Goal: Task Accomplishment & Management: Manage account settings

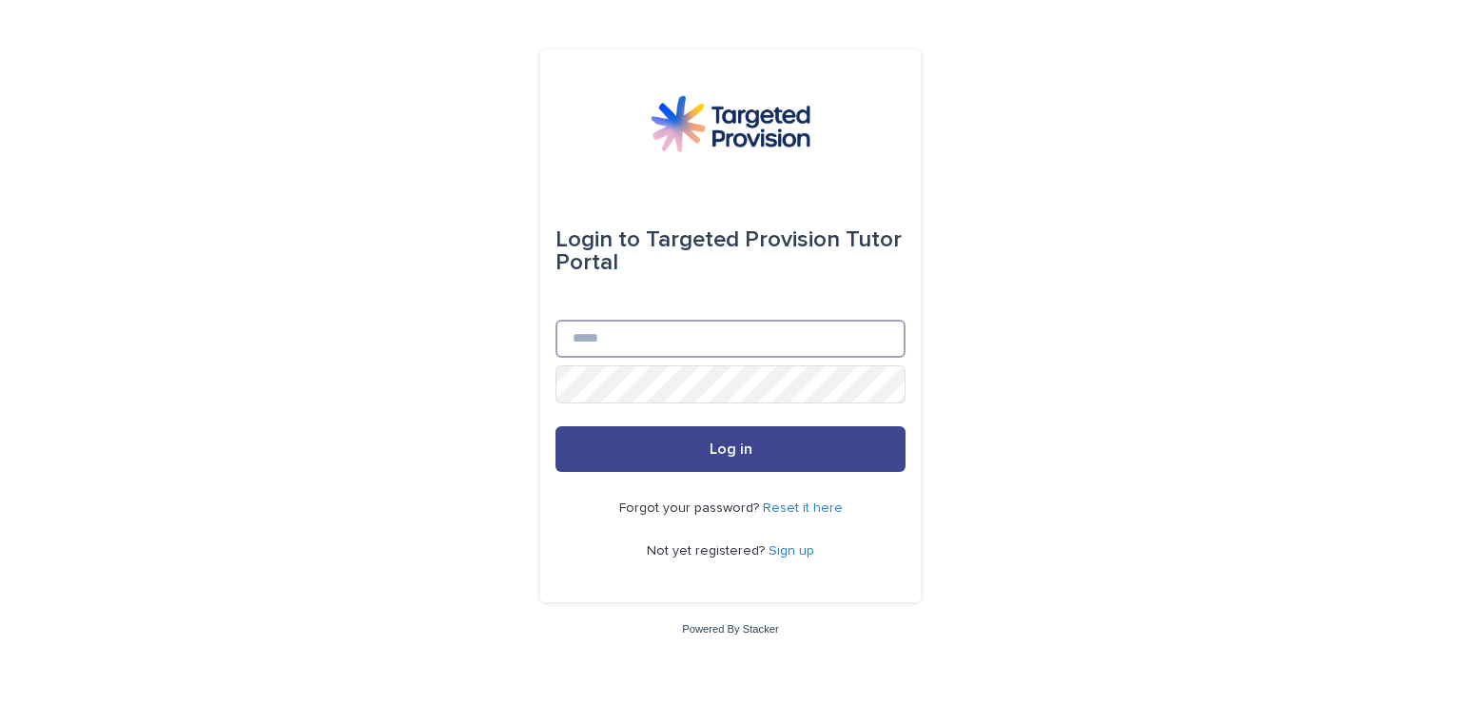
type input "**********"
click at [859, 444] on button "Log in" at bounding box center [730, 449] width 350 height 46
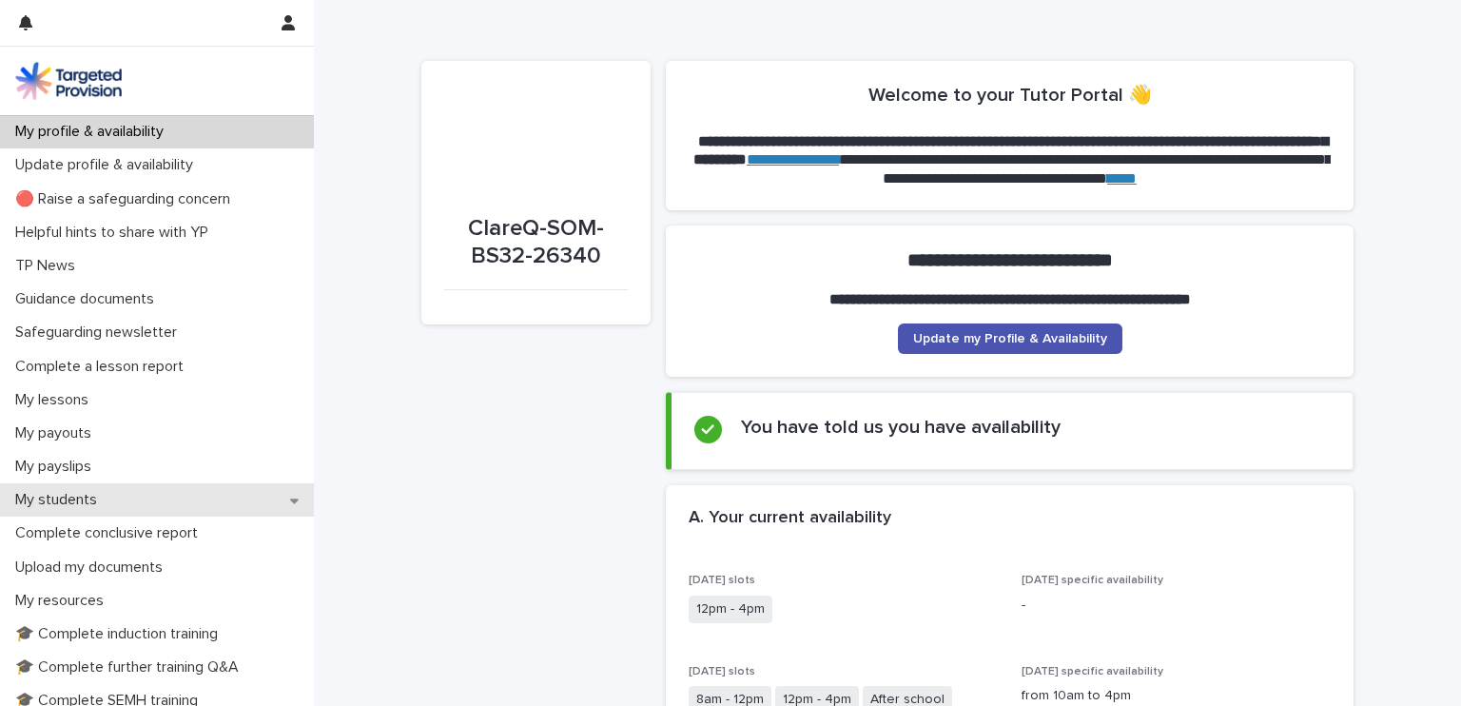
click at [116, 491] on div "My students" at bounding box center [157, 499] width 314 height 33
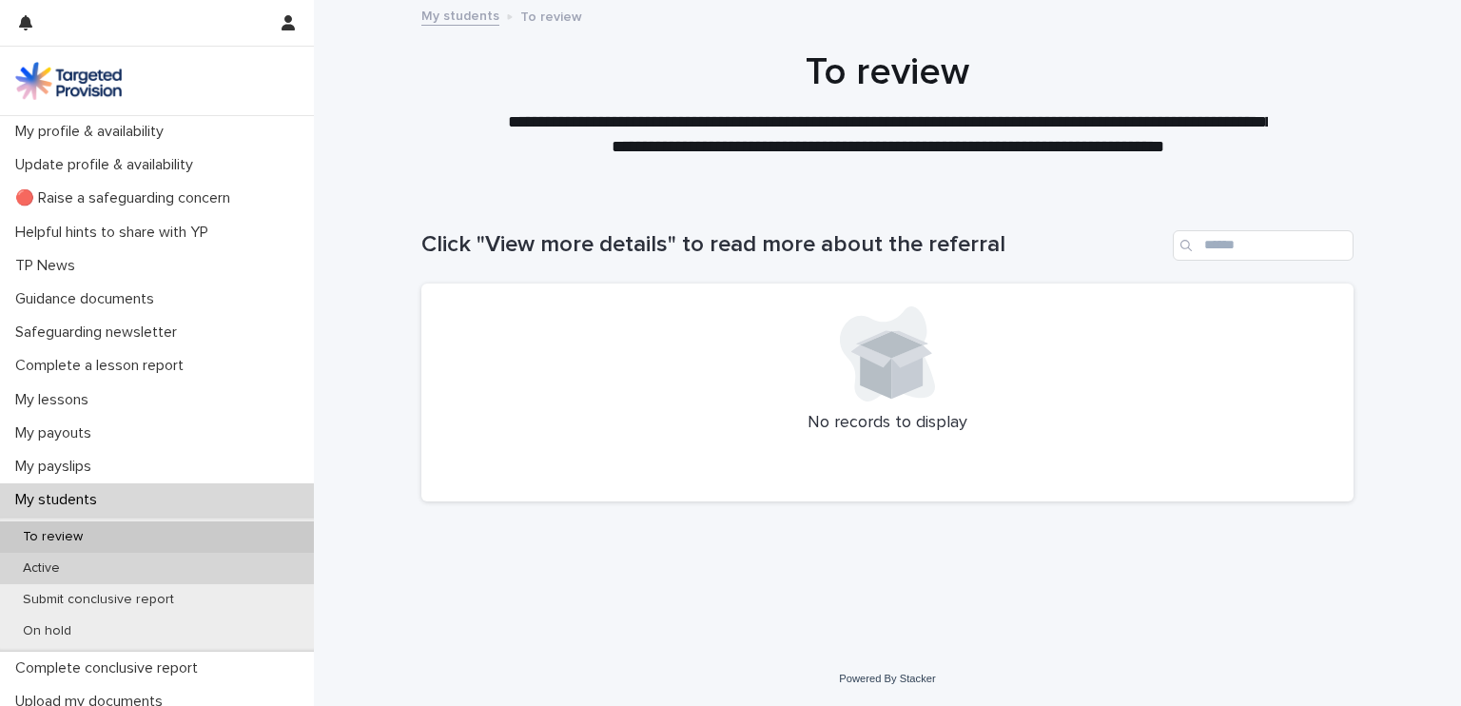
click at [46, 565] on p "Active" at bounding box center [42, 568] width 68 height 16
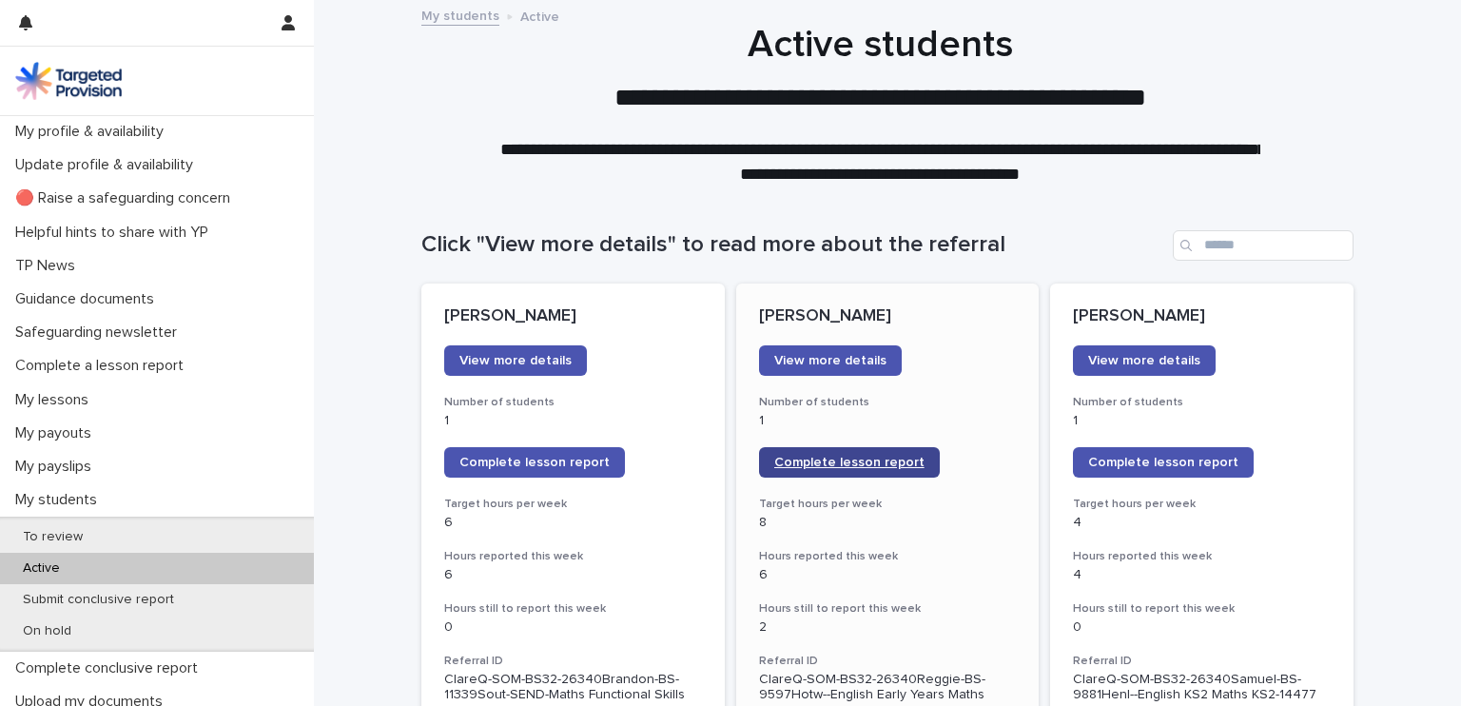
click at [873, 457] on span "Complete lesson report" at bounding box center [849, 462] width 150 height 13
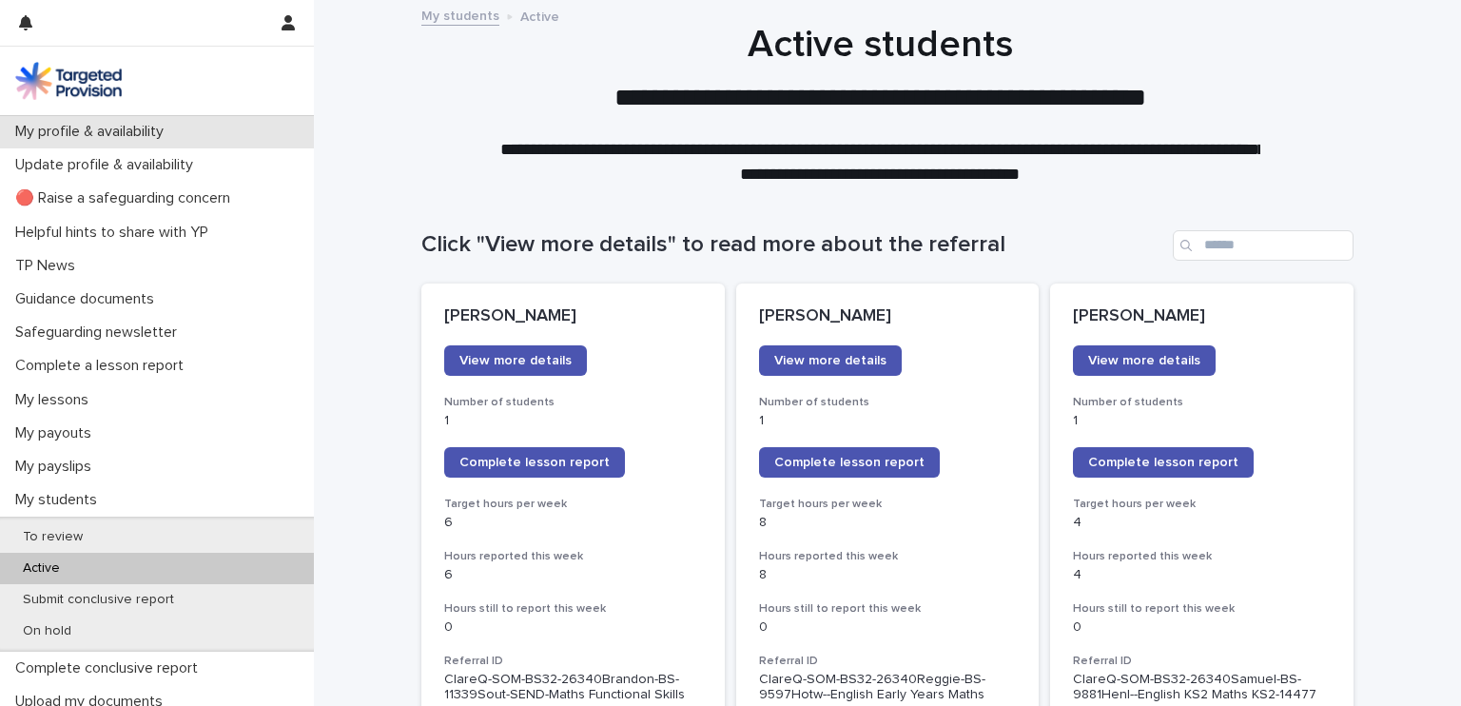
click at [176, 126] on p "My profile & availability" at bounding box center [93, 132] width 171 height 18
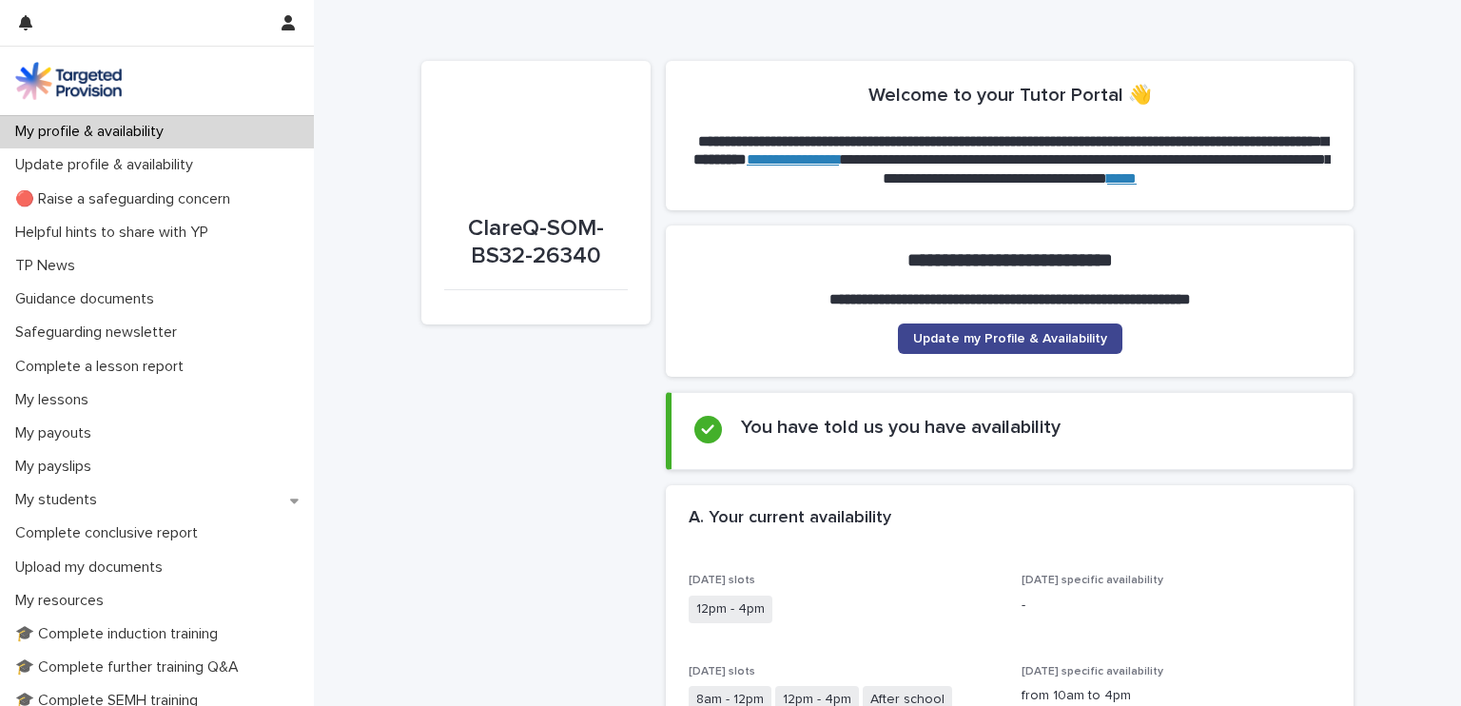
click at [1086, 336] on span "Update my Profile & Availability" at bounding box center [1010, 338] width 194 height 13
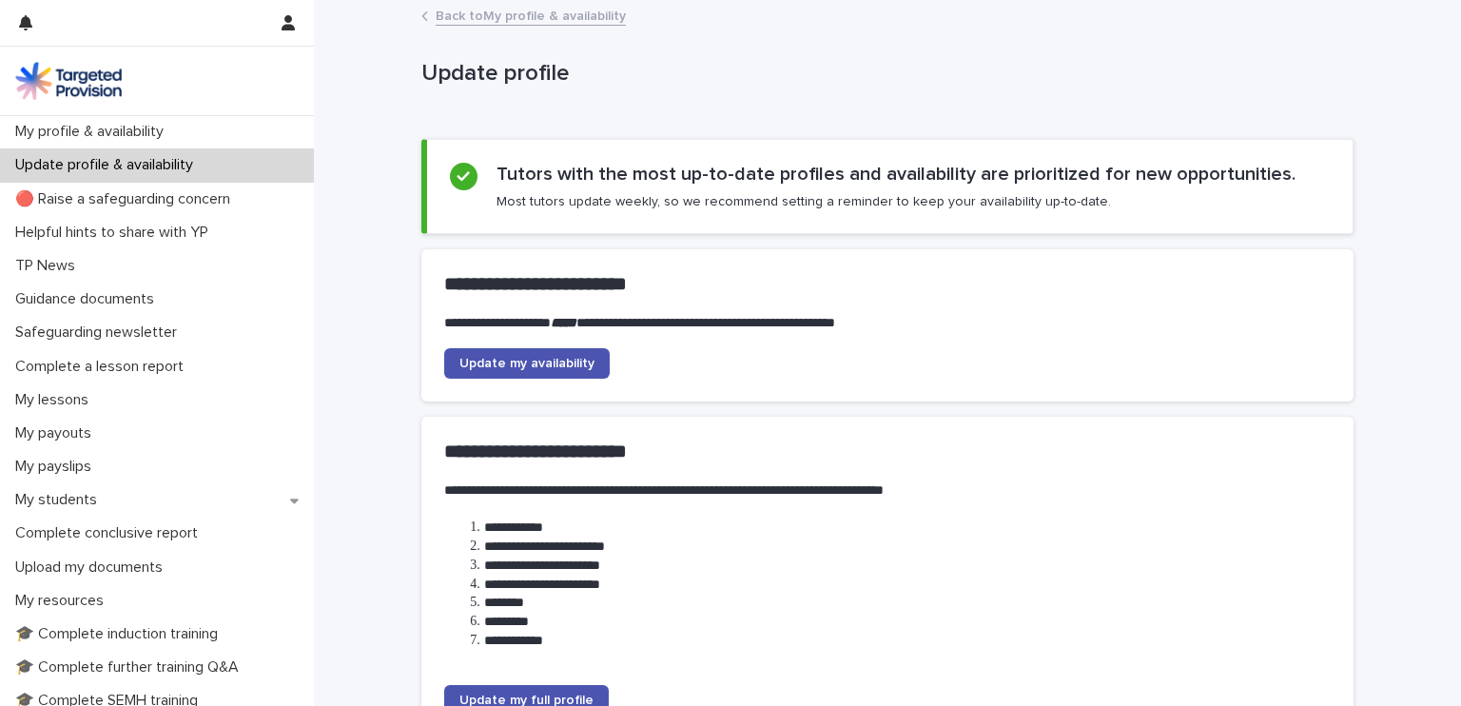
scroll to position [197, 0]
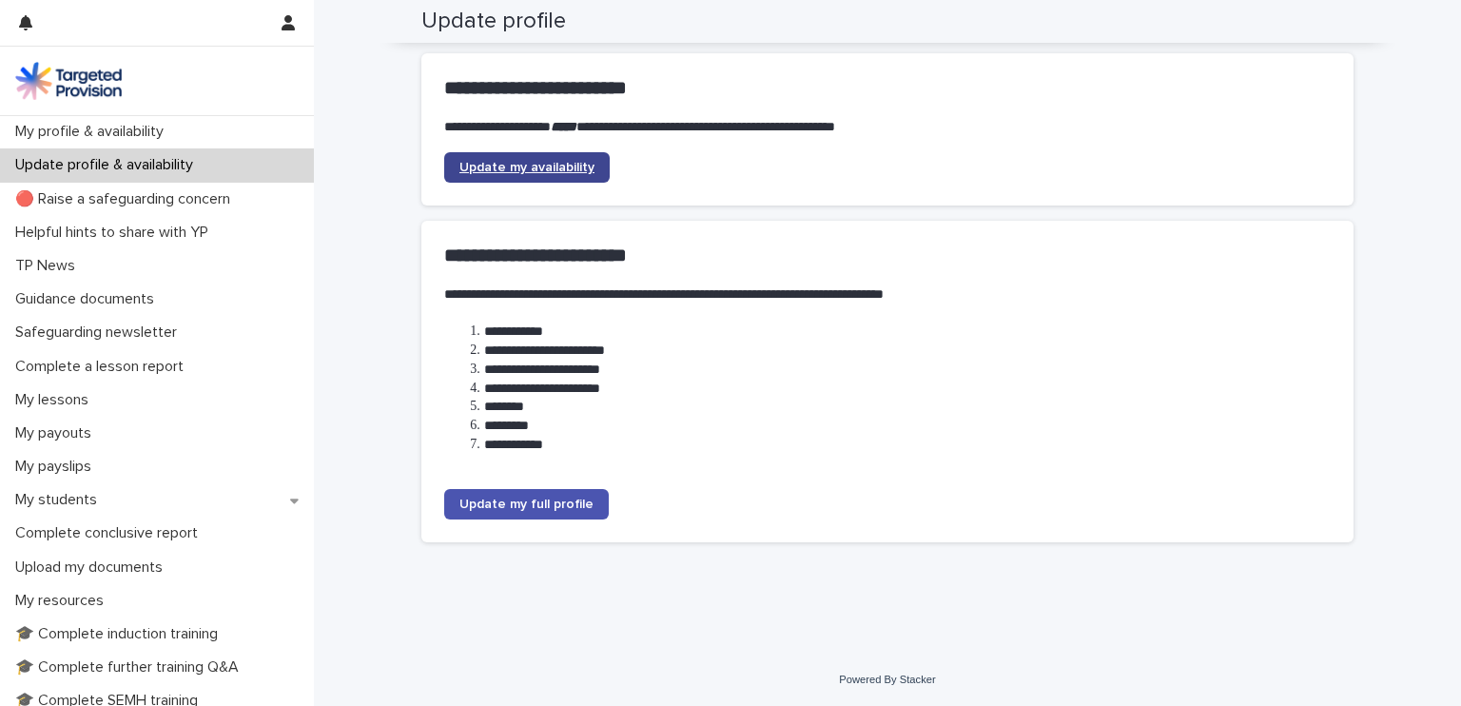
click at [563, 164] on span "Update my availability" at bounding box center [526, 167] width 135 height 13
